Goal: Task Accomplishment & Management: Use online tool/utility

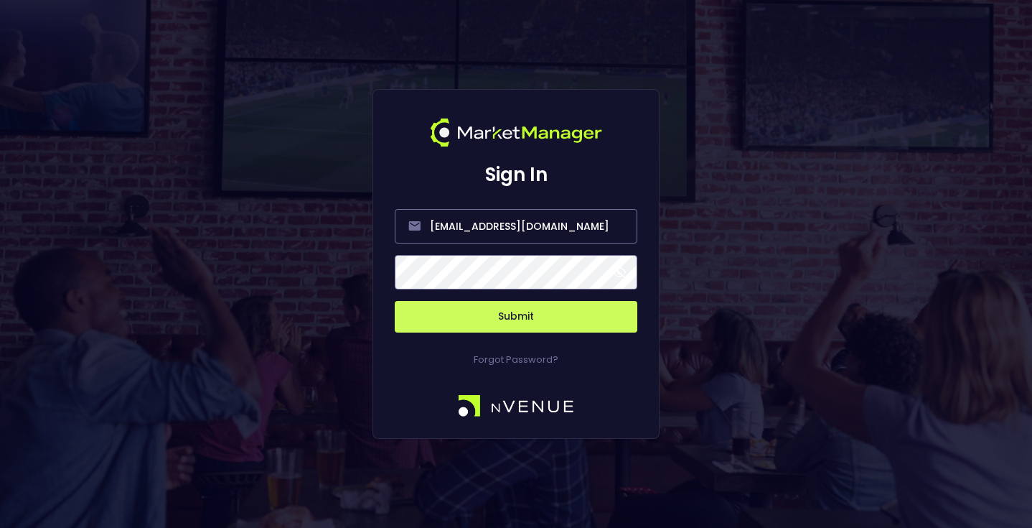
drag, startPoint x: 531, startPoint y: 328, endPoint x: 529, endPoint y: 318, distance: 10.2
click at [531, 327] on button "Submit" at bounding box center [516, 317] width 243 height 32
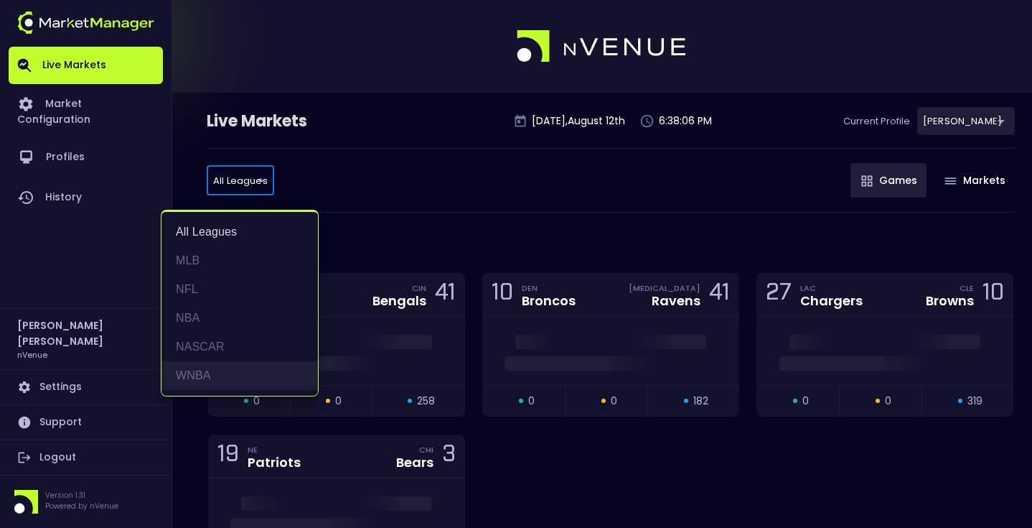
click at [241, 364] on li "WNBA" at bounding box center [240, 375] width 156 height 29
type input "WNBA"
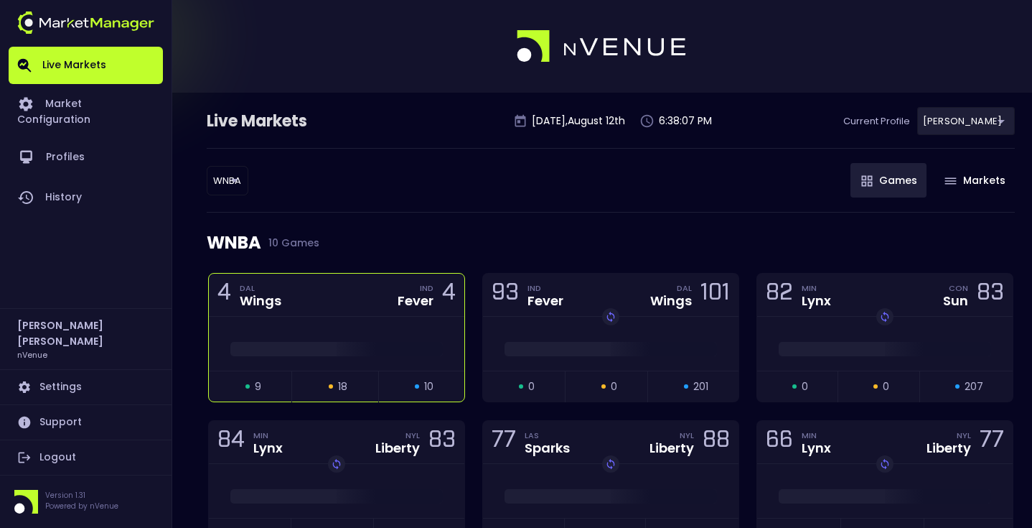
click at [357, 301] on div "4 DAL Wings IND Fever 4" at bounding box center [337, 295] width 256 height 43
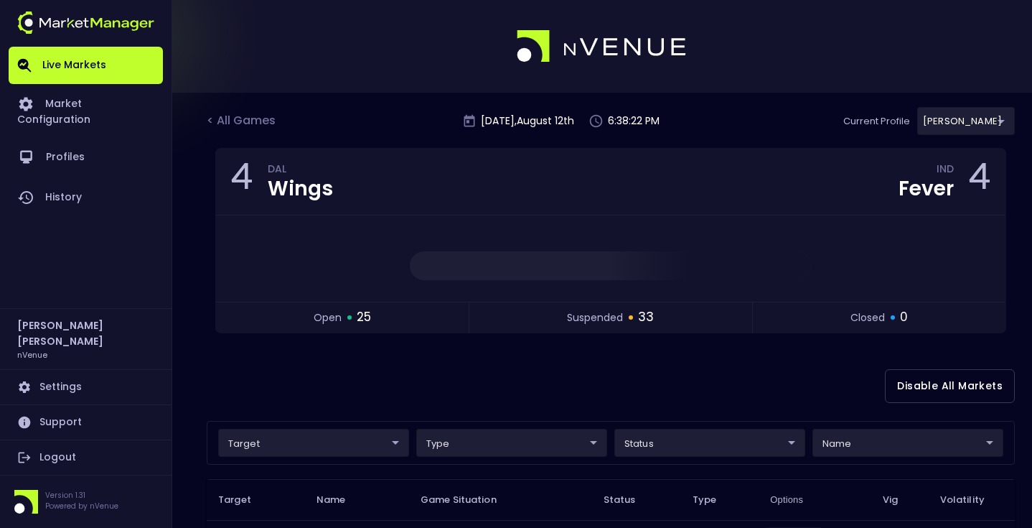
click at [356, 430] on div "target ​ ​ type ​ ​ status ​ ​ name ​ ​" at bounding box center [611, 443] width 808 height 44
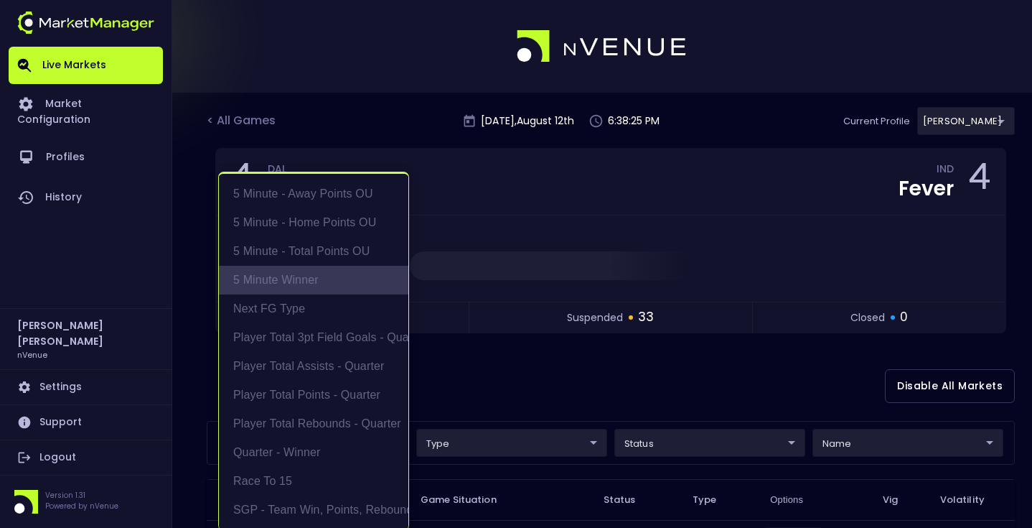
click at [318, 282] on li "5 Minute Winner" at bounding box center [314, 280] width 190 height 29
type input "5 Minute Winner"
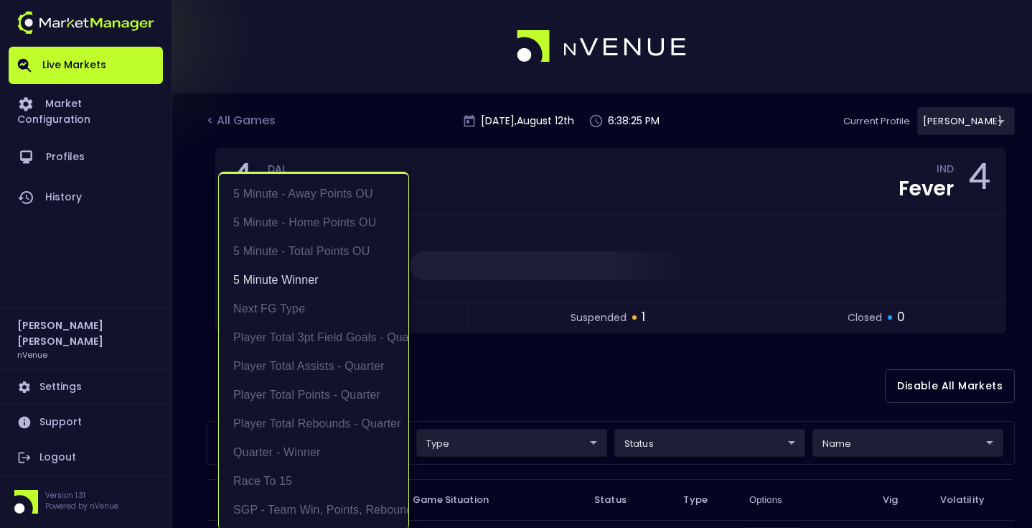
click at [523, 365] on div at bounding box center [516, 264] width 1032 height 528
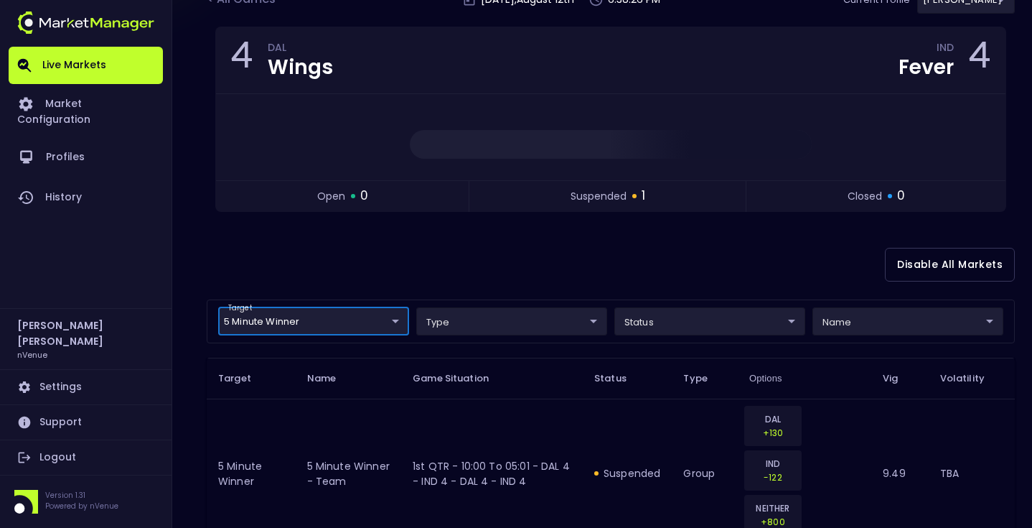
scroll to position [214, 0]
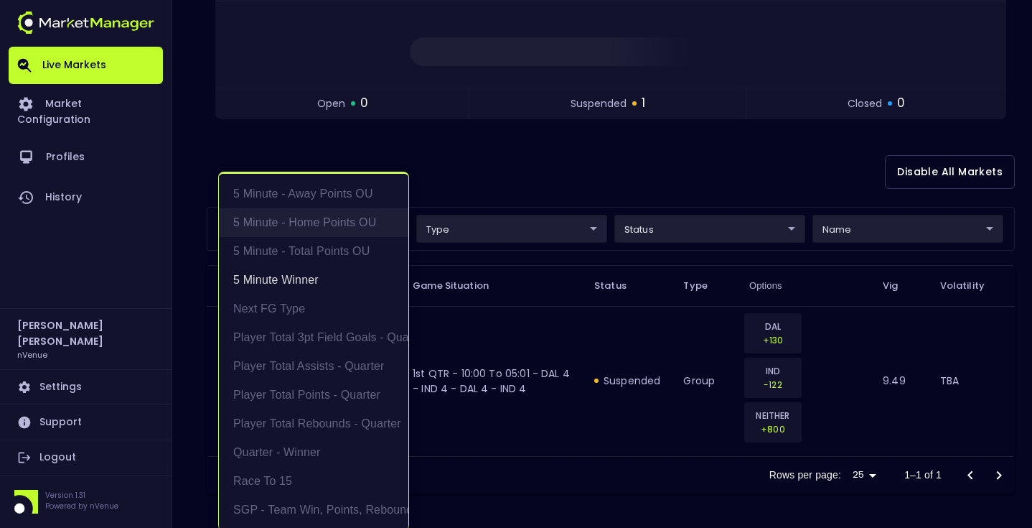
click at [342, 230] on body "Live Markets Market Configuration Profiles History [PERSON_NAME] nVenue Setting…" at bounding box center [516, 157] width 1032 height 742
click at [310, 277] on li "5 Minute Winner" at bounding box center [314, 280] width 190 height 29
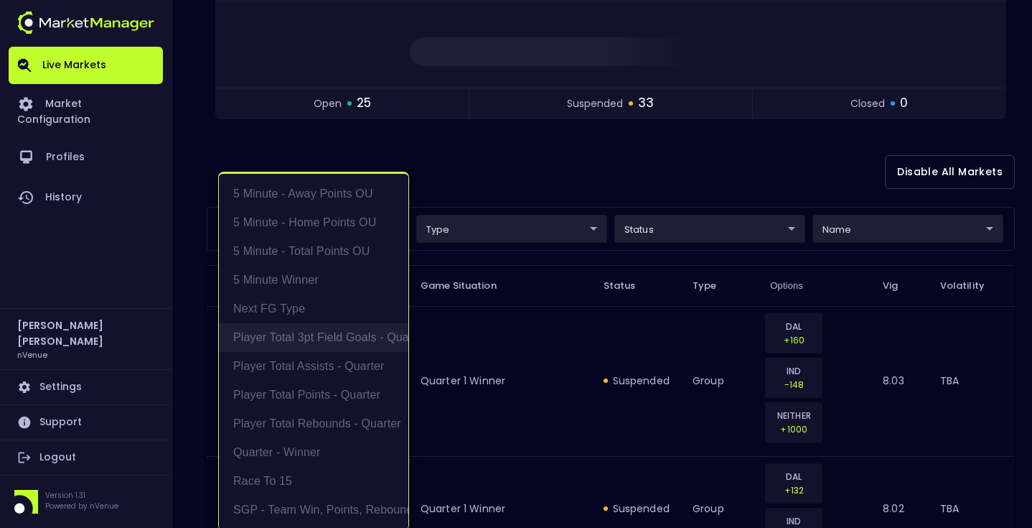
scroll to position [3, 0]
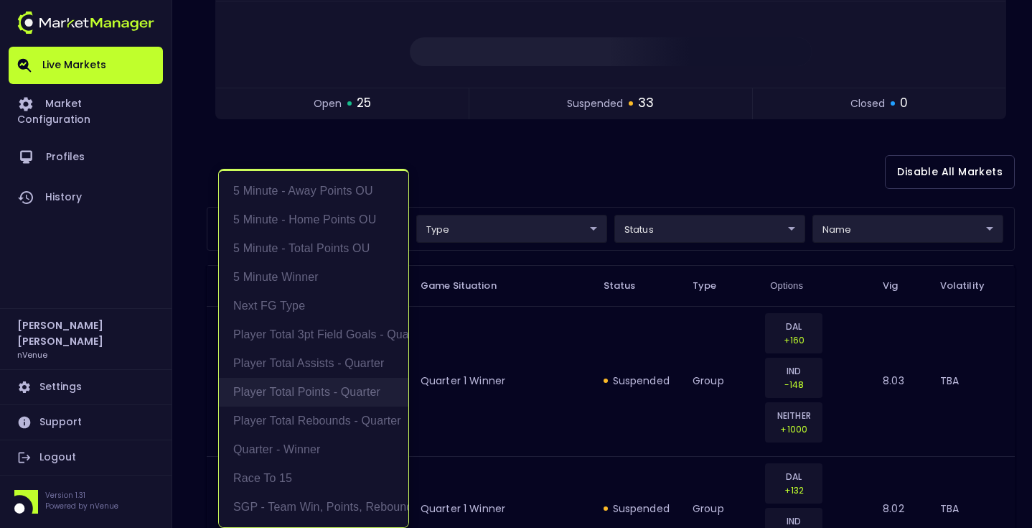
click at [341, 395] on li "Player Total Points - Quarter" at bounding box center [314, 392] width 190 height 29
type input "Player Total Points - Quarter"
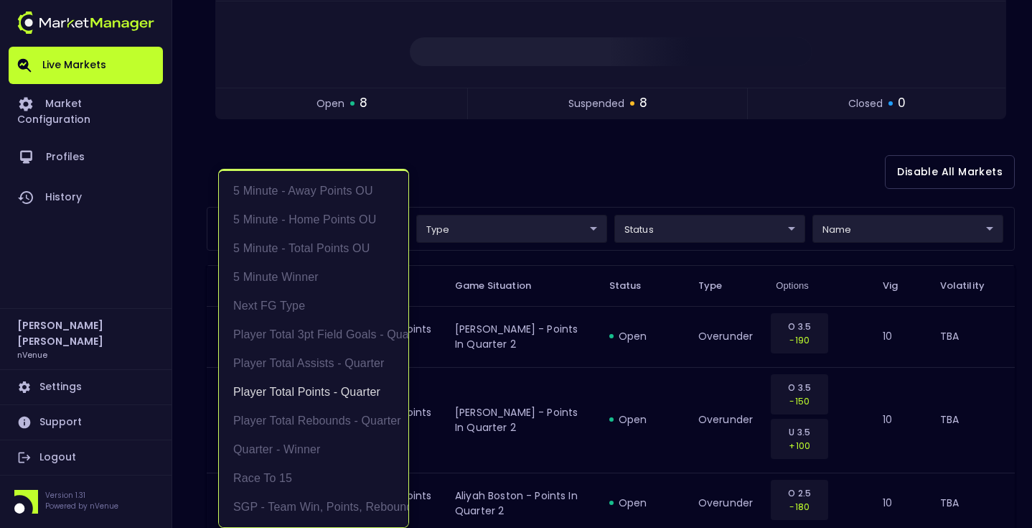
click at [622, 134] on div at bounding box center [516, 264] width 1032 height 528
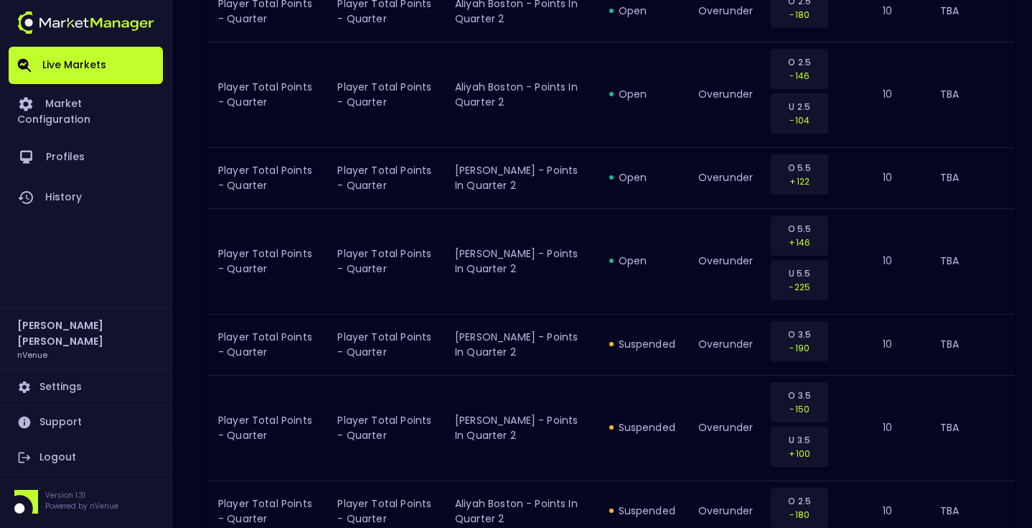
scroll to position [649, 0]
